Goal: Information Seeking & Learning: Learn about a topic

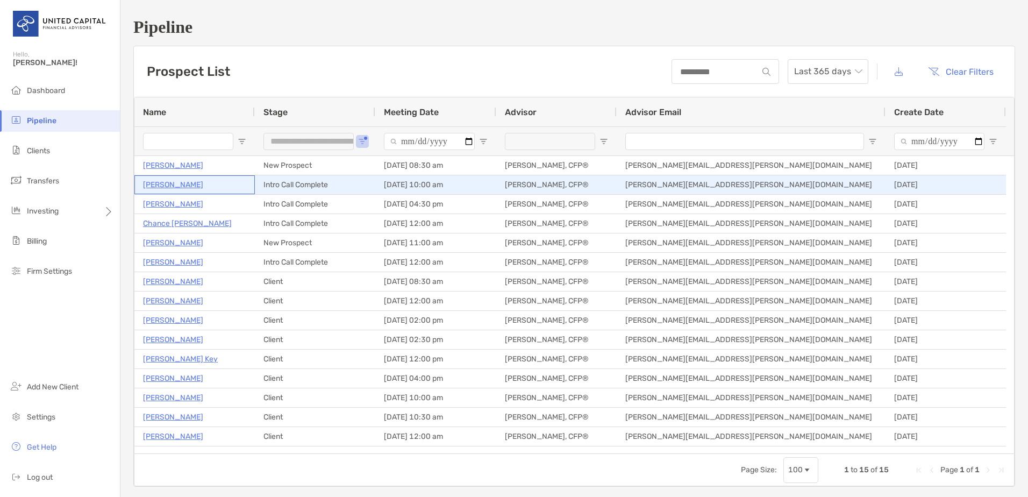
click at [174, 182] on p "[PERSON_NAME]" at bounding box center [173, 184] width 60 height 13
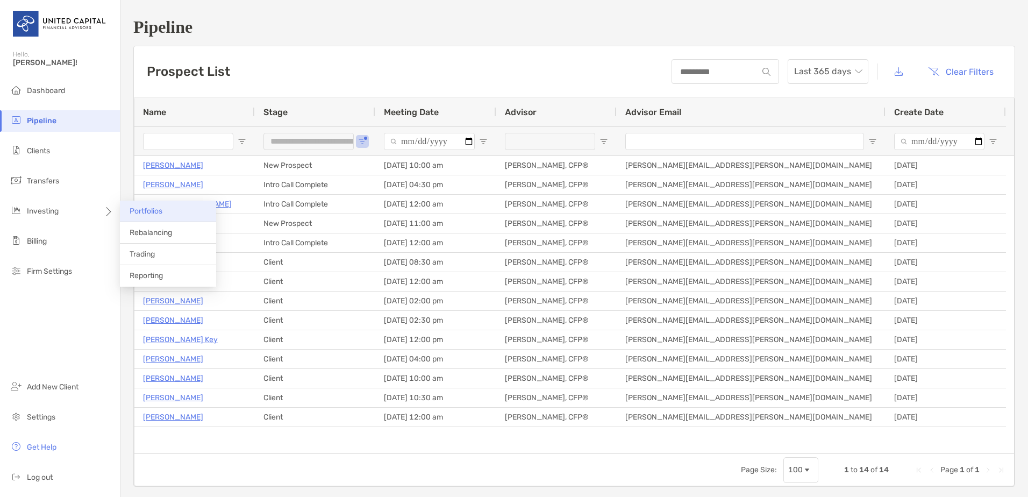
click at [150, 215] on span "Portfolios" at bounding box center [146, 210] width 33 height 9
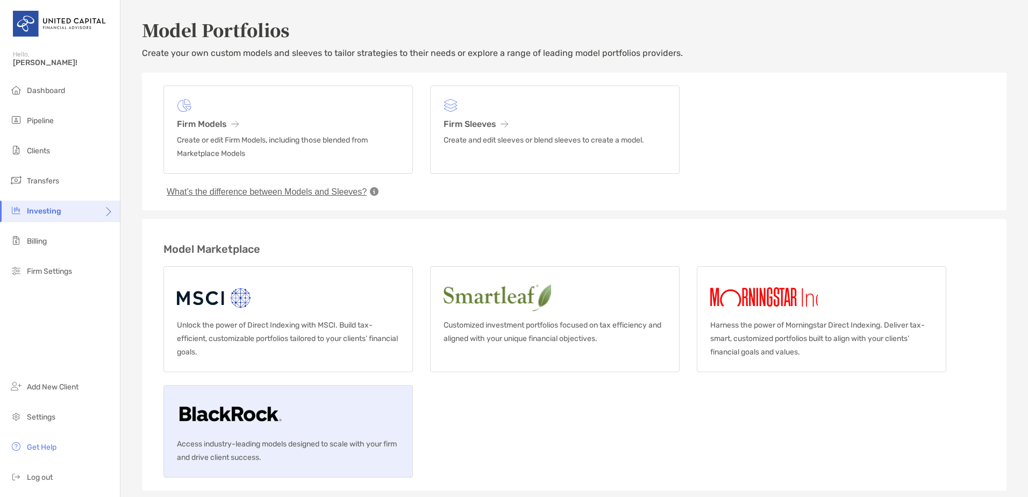
click at [240, 424] on img at bounding box center [230, 415] width 107 height 34
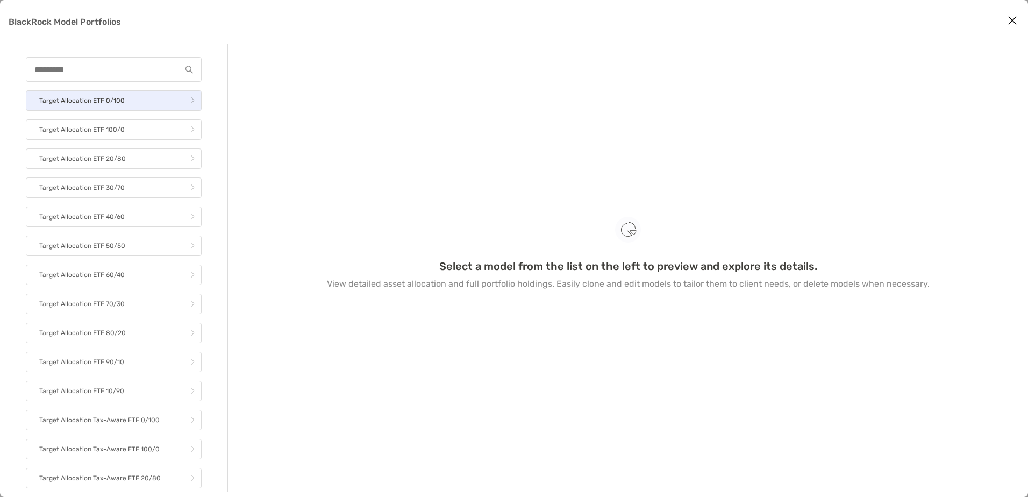
click at [141, 105] on link "Target Allocation ETF 0/100" at bounding box center [114, 100] width 176 height 20
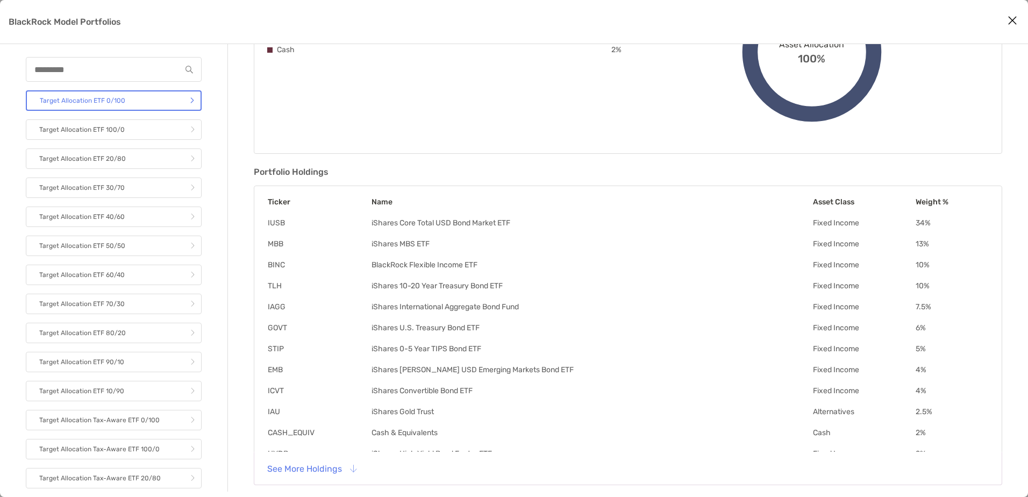
scroll to position [179, 0]
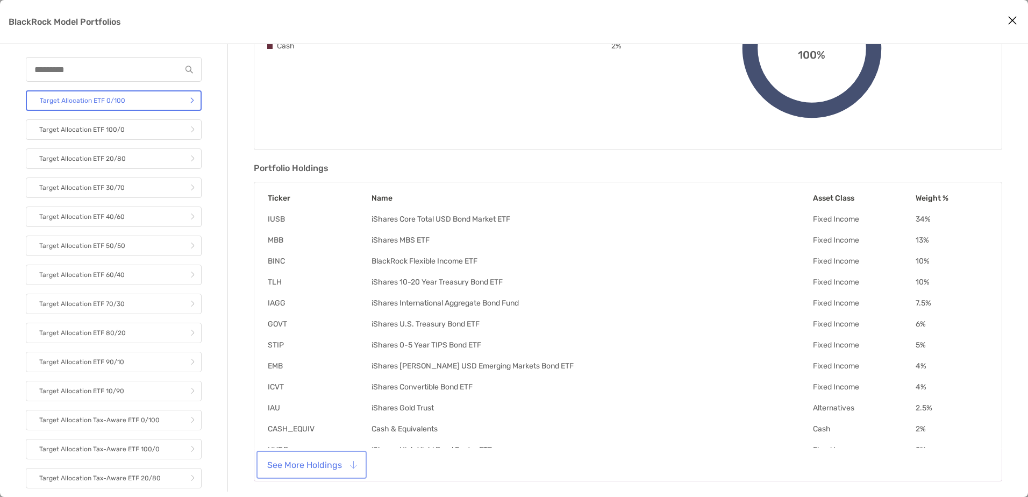
click at [334, 466] on button "See More Holdings" at bounding box center [312, 465] width 106 height 24
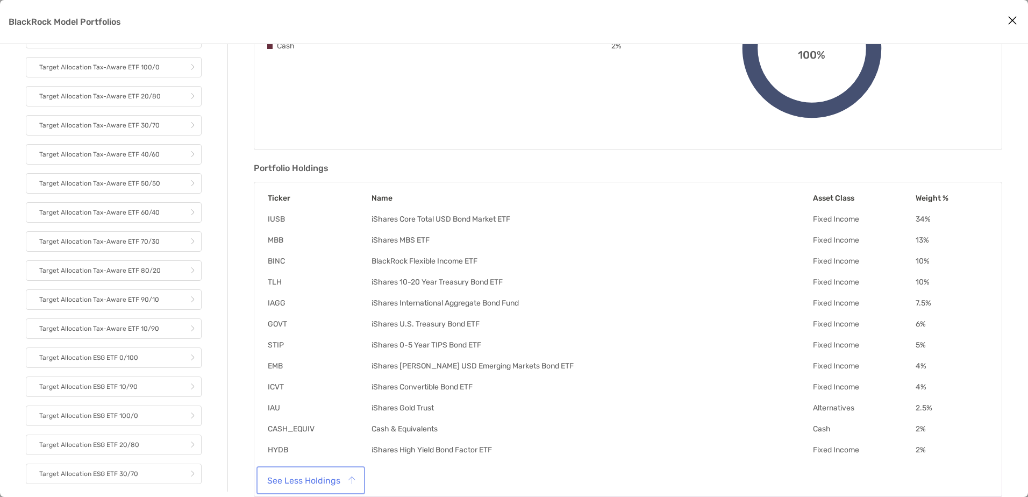
scroll to position [538, 0]
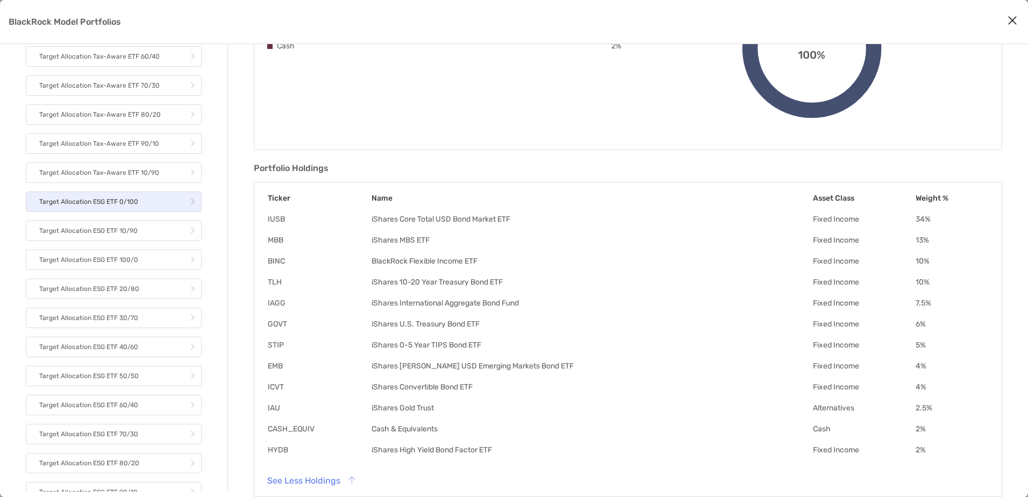
click at [152, 209] on link "Target Allocation ESG ETF 0/100" at bounding box center [114, 201] width 176 height 20
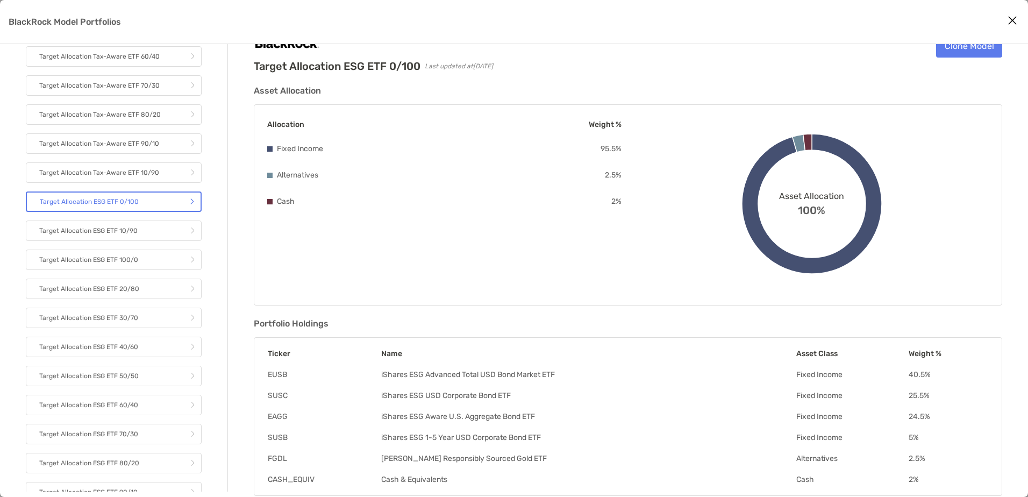
scroll to position [35, 0]
